Goal: Transaction & Acquisition: Subscribe to service/newsletter

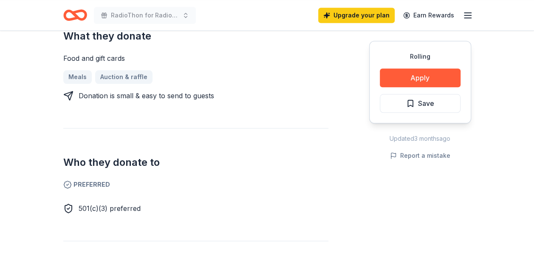
scroll to position [382, 0]
click at [325, 128] on div "Who they donate to Preferred 501(c)(3) preferred" at bounding box center [195, 170] width 265 height 85
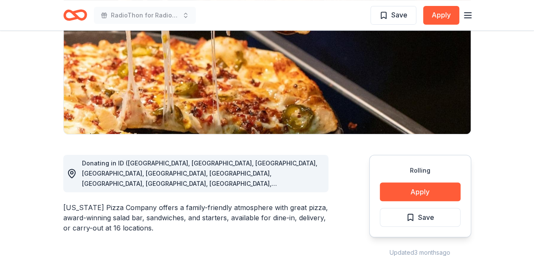
scroll to position [0, 0]
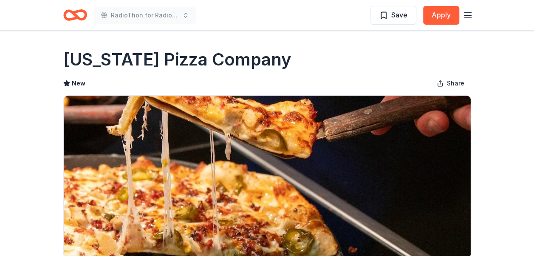
click at [468, 16] on icon "button" at bounding box center [467, 15] width 10 height 10
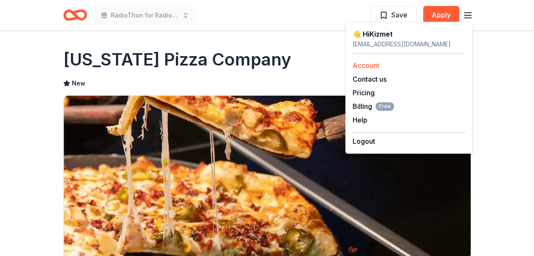
click at [373, 65] on link "Account" at bounding box center [365, 65] width 27 height 8
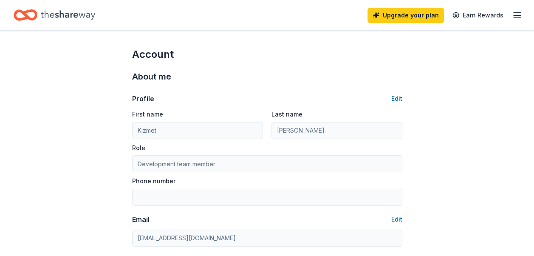
click at [514, 15] on line "button" at bounding box center [516, 15] width 7 height 0
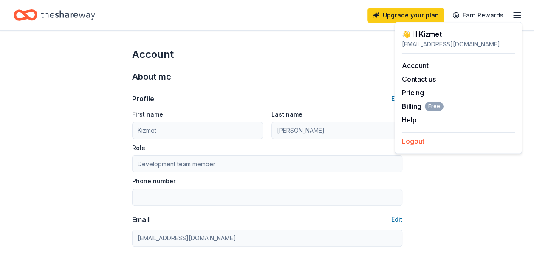
click at [420, 142] on button "Logout" at bounding box center [413, 141] width 23 height 10
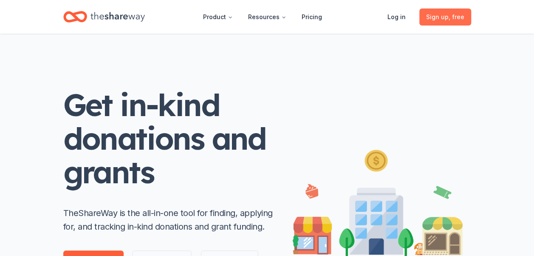
click at [441, 15] on span "Sign up , free" at bounding box center [445, 17] width 38 height 10
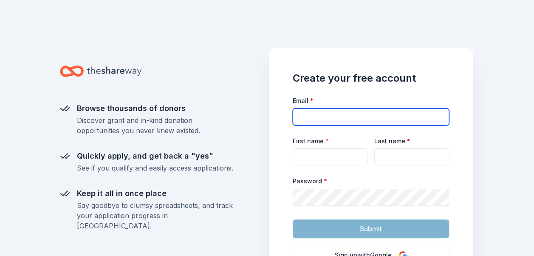
click at [302, 117] on input "Email *" at bounding box center [371, 116] width 156 height 17
type input "[EMAIL_ADDRESS][DOMAIN_NAME]"
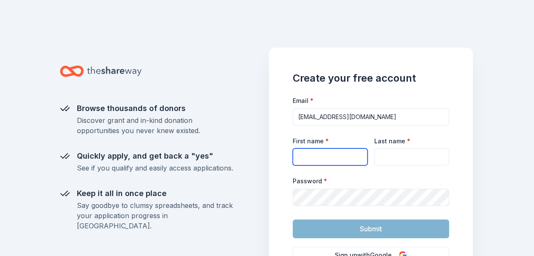
type input "[PERSON_NAME]"
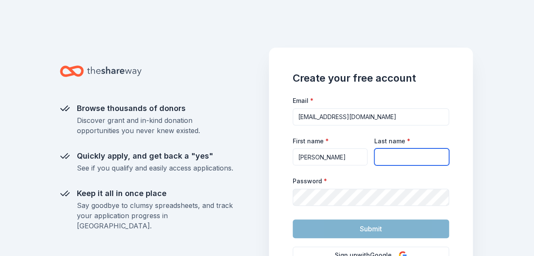
type input "[PERSON_NAME]"
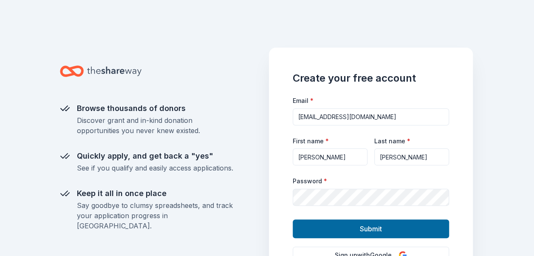
click at [481, 172] on div "Browse thousands of donors Discover grant and in-kind donation opportunities yo…" at bounding box center [267, 128] width 435 height 256
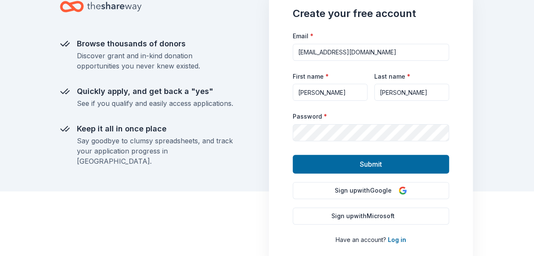
scroll to position [85, 0]
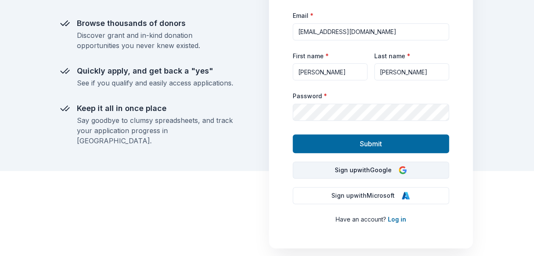
click at [370, 170] on button "Sign up with Google" at bounding box center [371, 169] width 156 height 17
